Goal: Entertainment & Leisure: Consume media (video, audio)

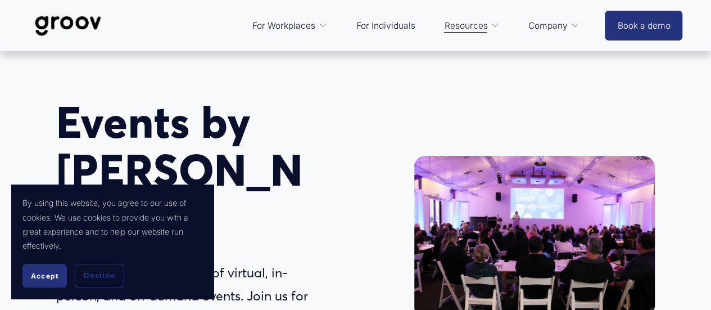
click at [43, 269] on button "Accept" at bounding box center [44, 276] width 44 height 24
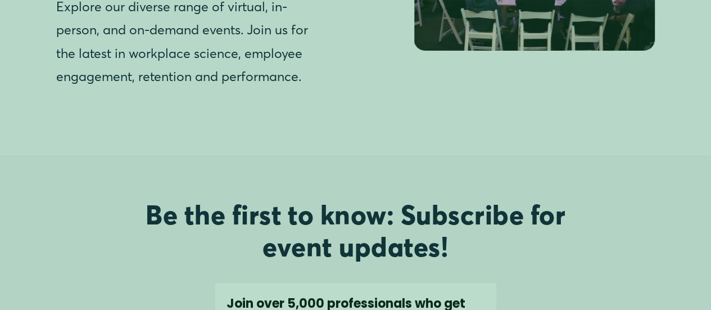
scroll to position [281, 0]
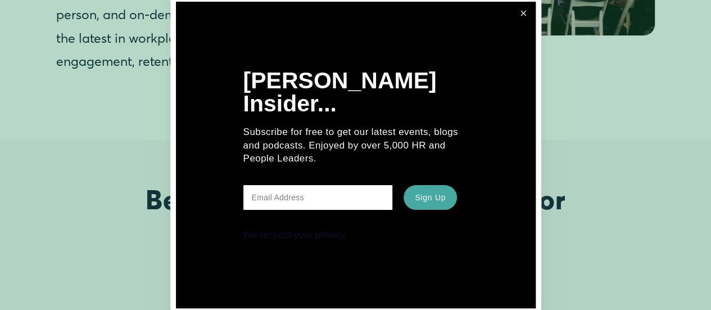
click at [522, 24] on link "Close" at bounding box center [523, 13] width 21 height 21
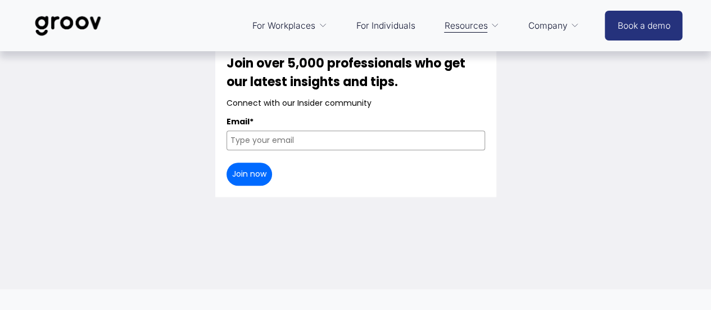
scroll to position [0, 0]
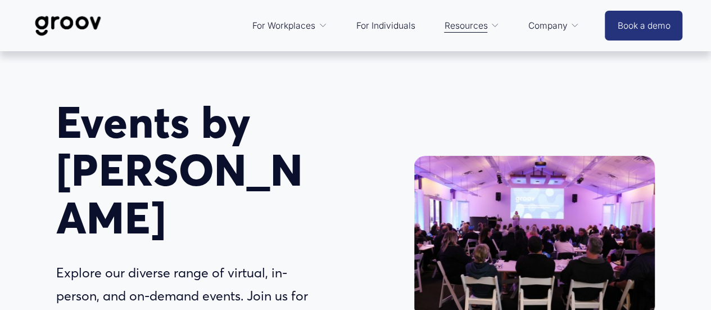
click at [378, 22] on link "For Individuals" at bounding box center [386, 25] width 70 height 27
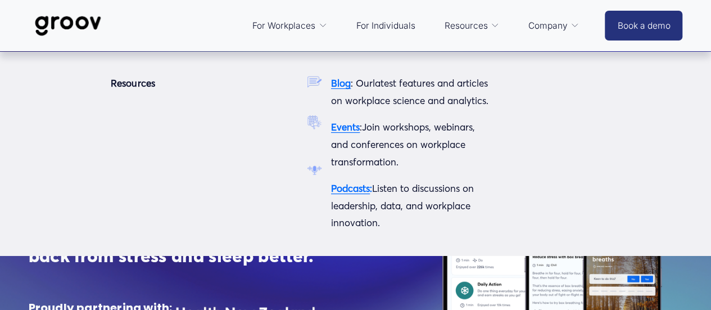
click at [356, 194] on strong "Podcasts" at bounding box center [350, 188] width 39 height 12
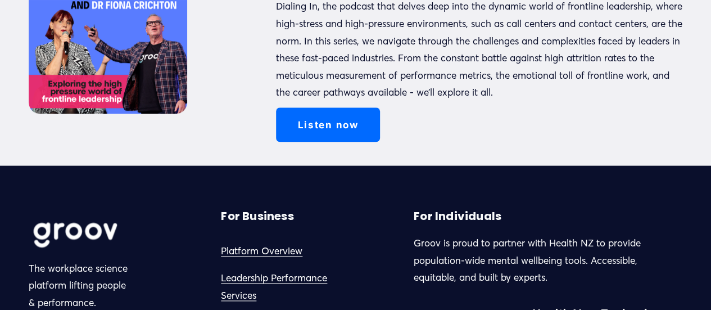
scroll to position [337, 0]
